Goal: Transaction & Acquisition: Purchase product/service

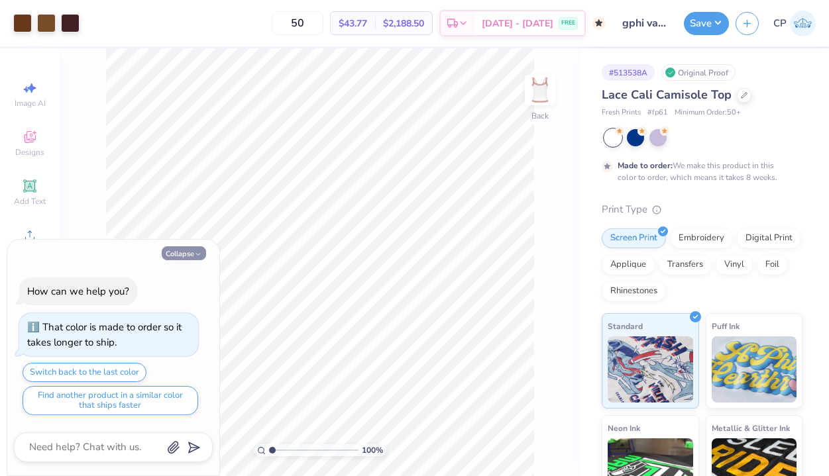
click at [203, 252] on button "Collapse" at bounding box center [184, 253] width 44 height 14
type textarea "x"
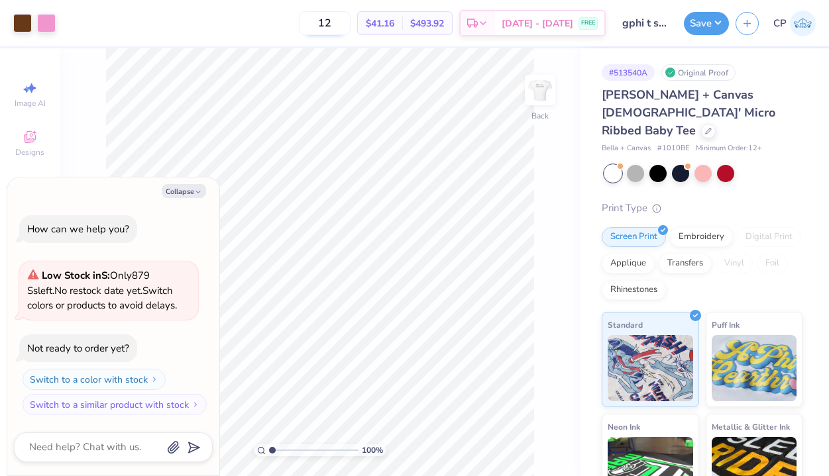
click at [345, 23] on input "12" at bounding box center [325, 23] width 52 height 24
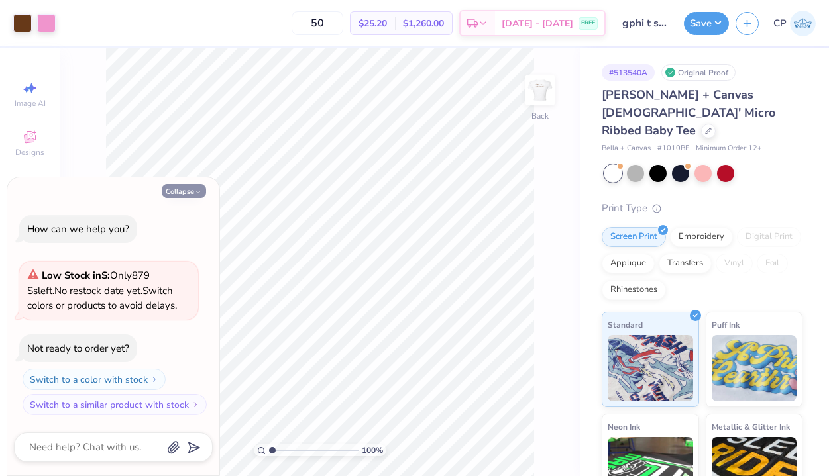
type input "50"
click at [190, 192] on button "Collapse" at bounding box center [184, 191] width 44 height 14
type textarea "x"
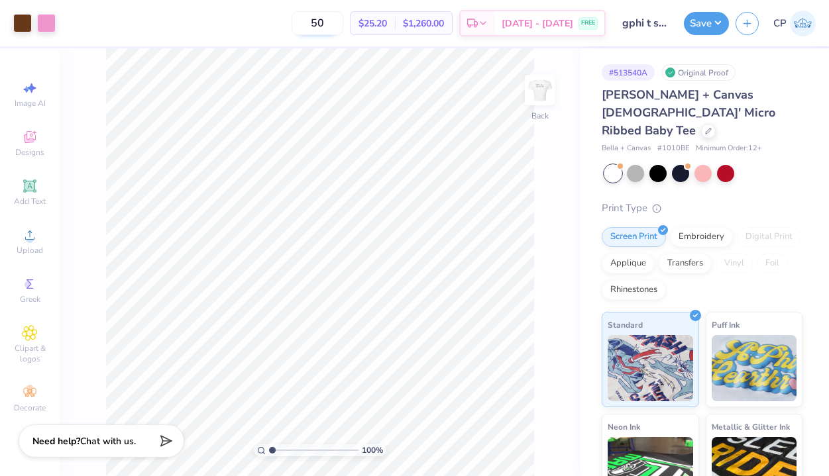
drag, startPoint x: 344, startPoint y: 23, endPoint x: 310, endPoint y: 23, distance: 33.8
click at [310, 23] on input "50" at bounding box center [317, 23] width 52 height 24
type input "120"
click at [335, 25] on input "120" at bounding box center [317, 23] width 52 height 24
